Goal: Information Seeking & Learning: Understand process/instructions

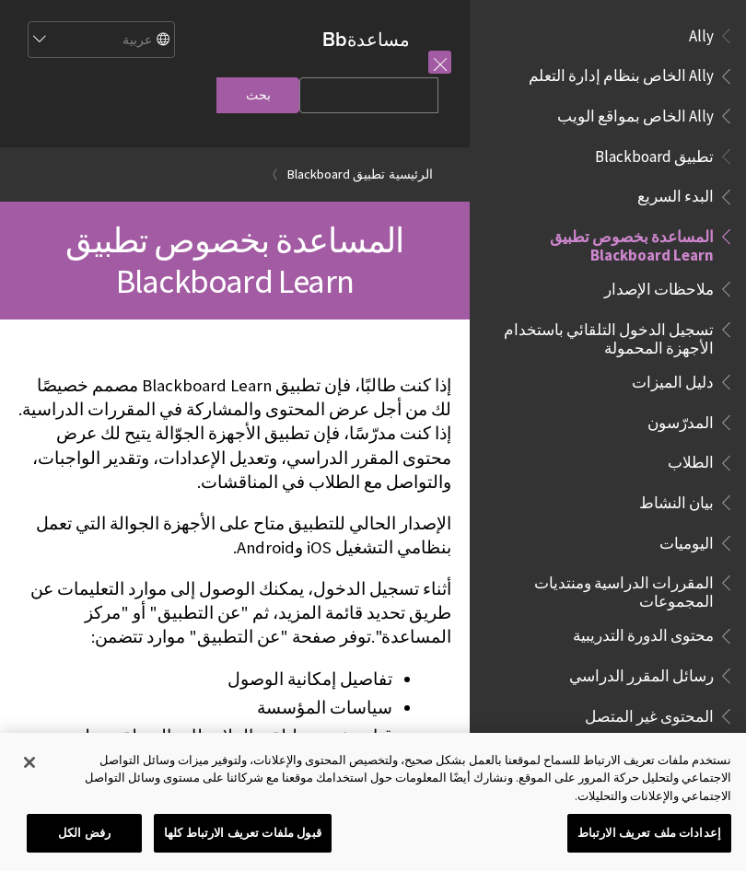
scroll to position [191, 0]
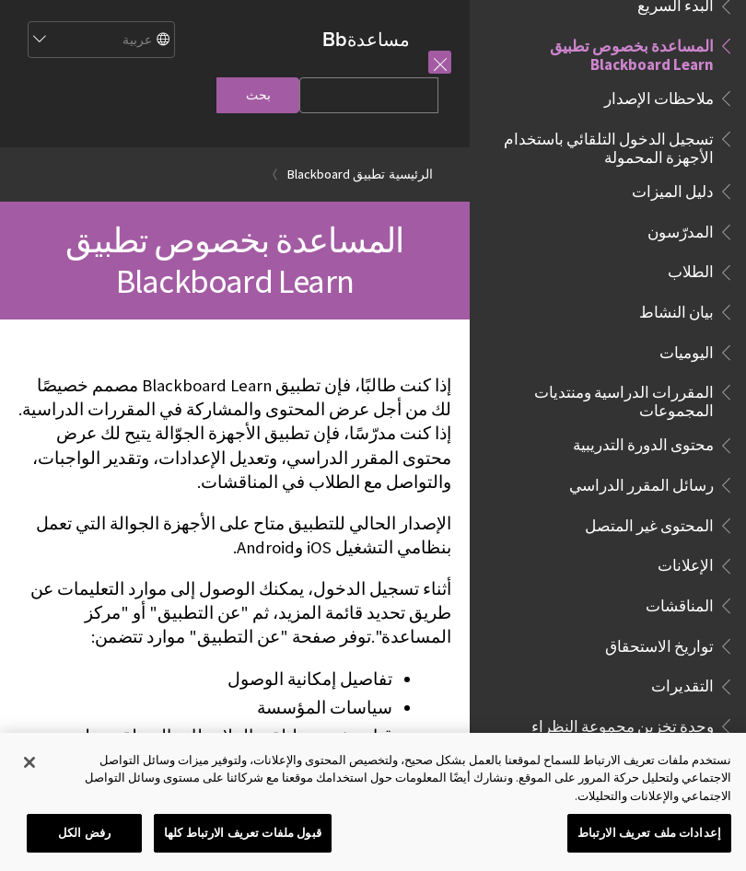
click at [696, 469] on span "رسائل المقرر الدراسي" at bounding box center [641, 481] width 145 height 25
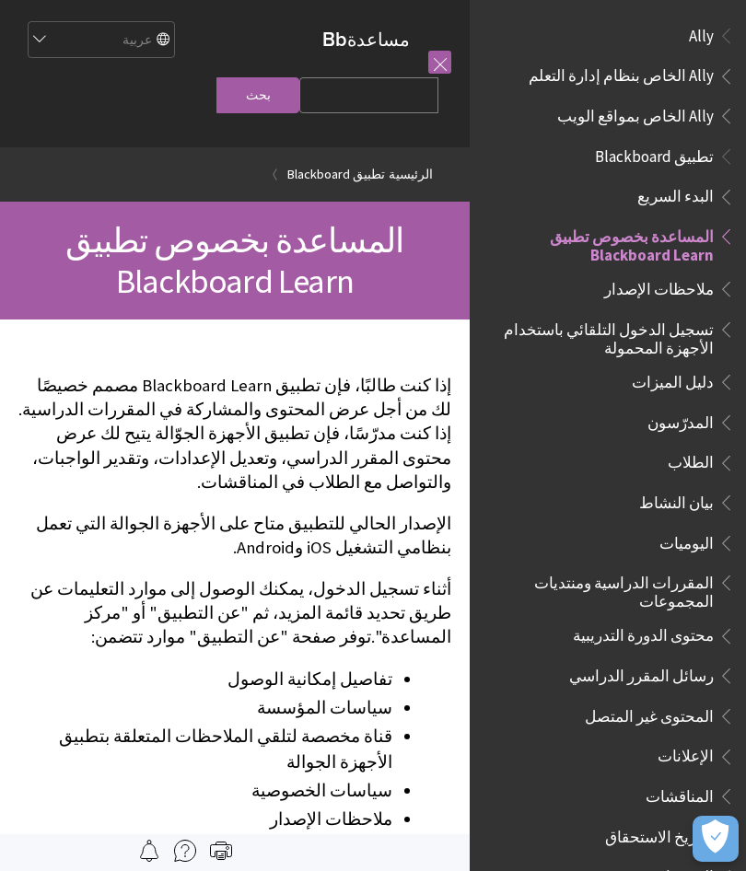
scroll to position [191, 0]
